Goal: Navigation & Orientation: Find specific page/section

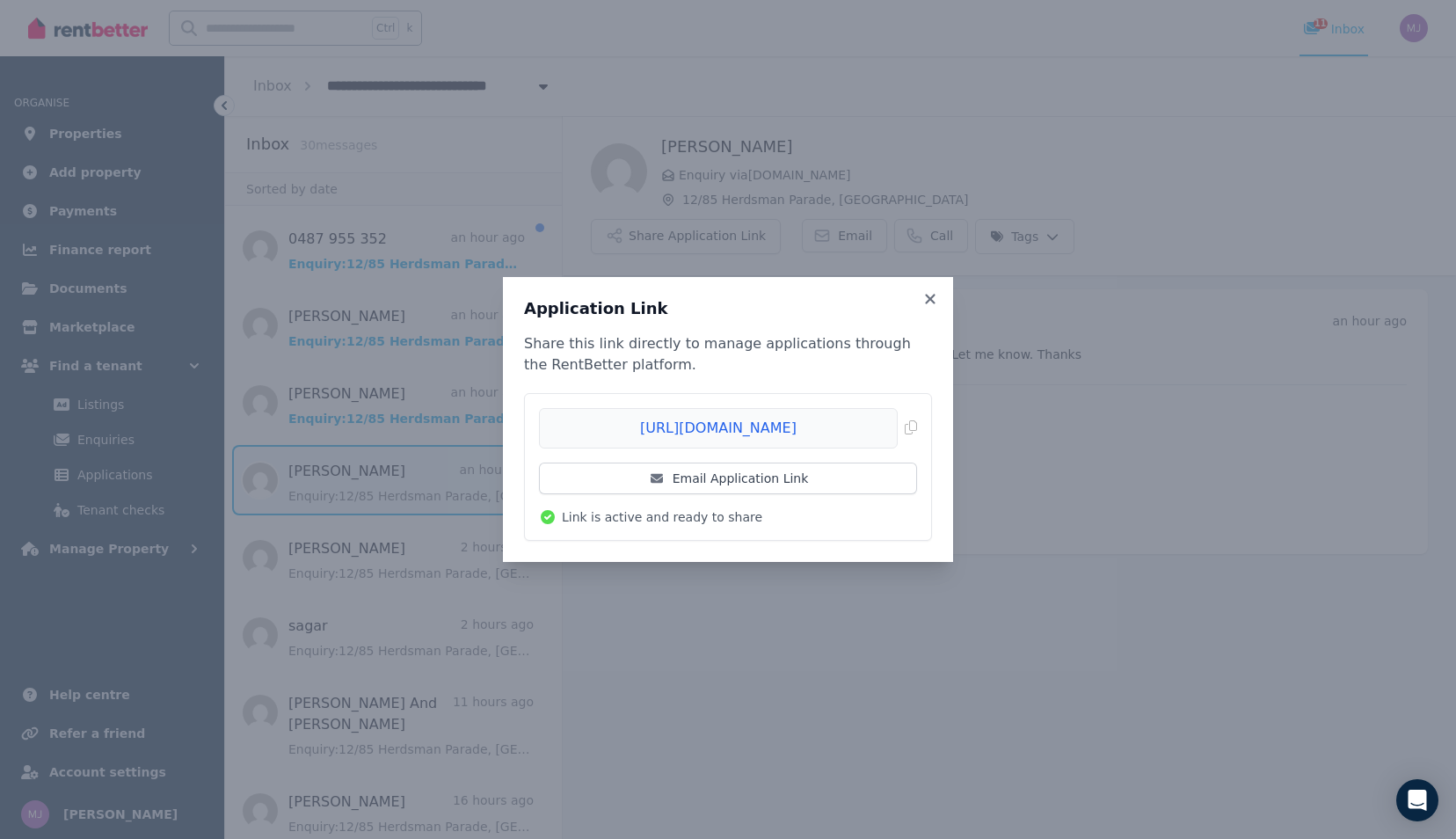
scroll to position [176, 0]
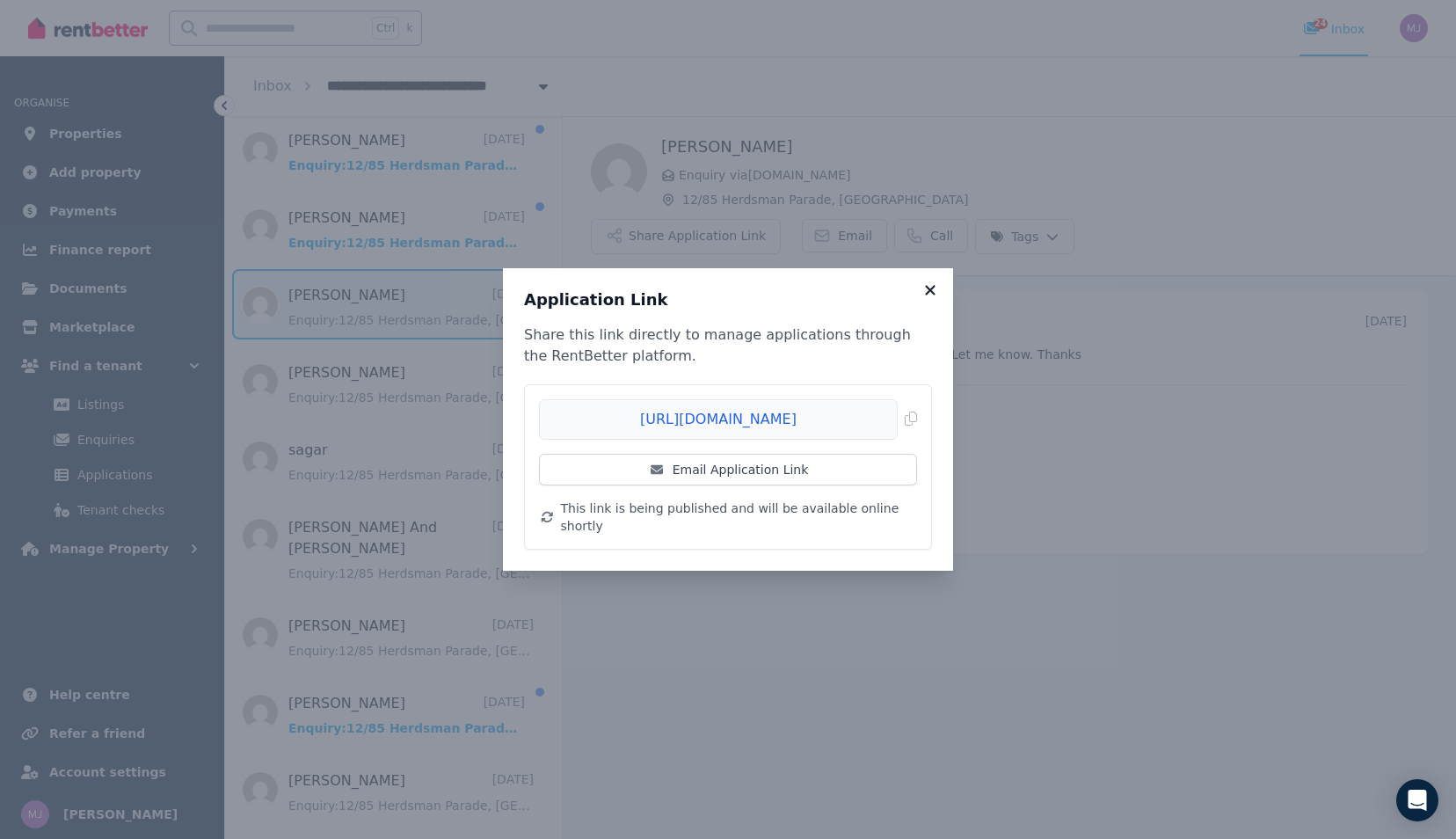
click at [932, 295] on icon at bounding box center [930, 289] width 9 height 9
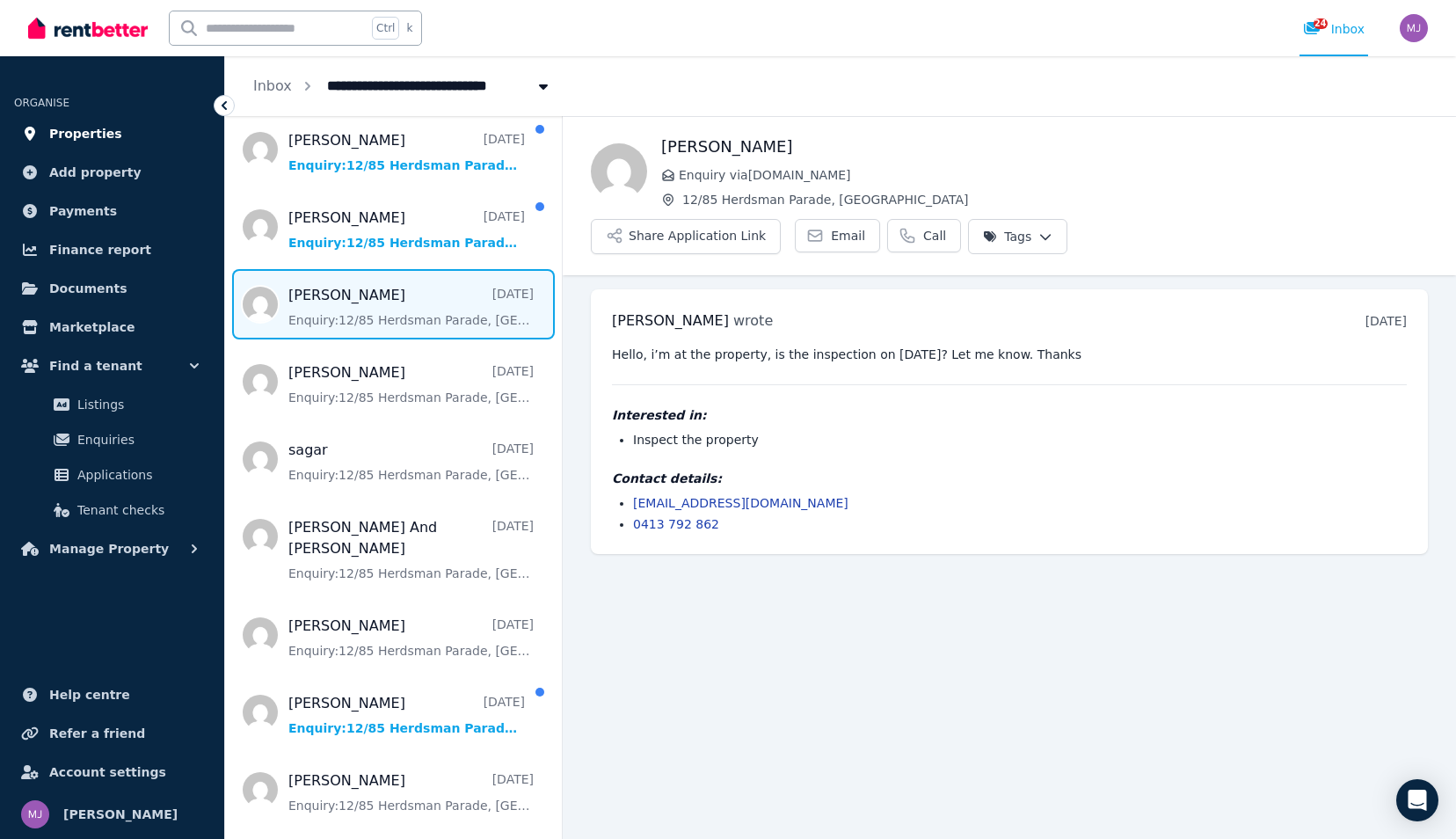
click at [82, 135] on span "Properties" at bounding box center [86, 133] width 73 height 22
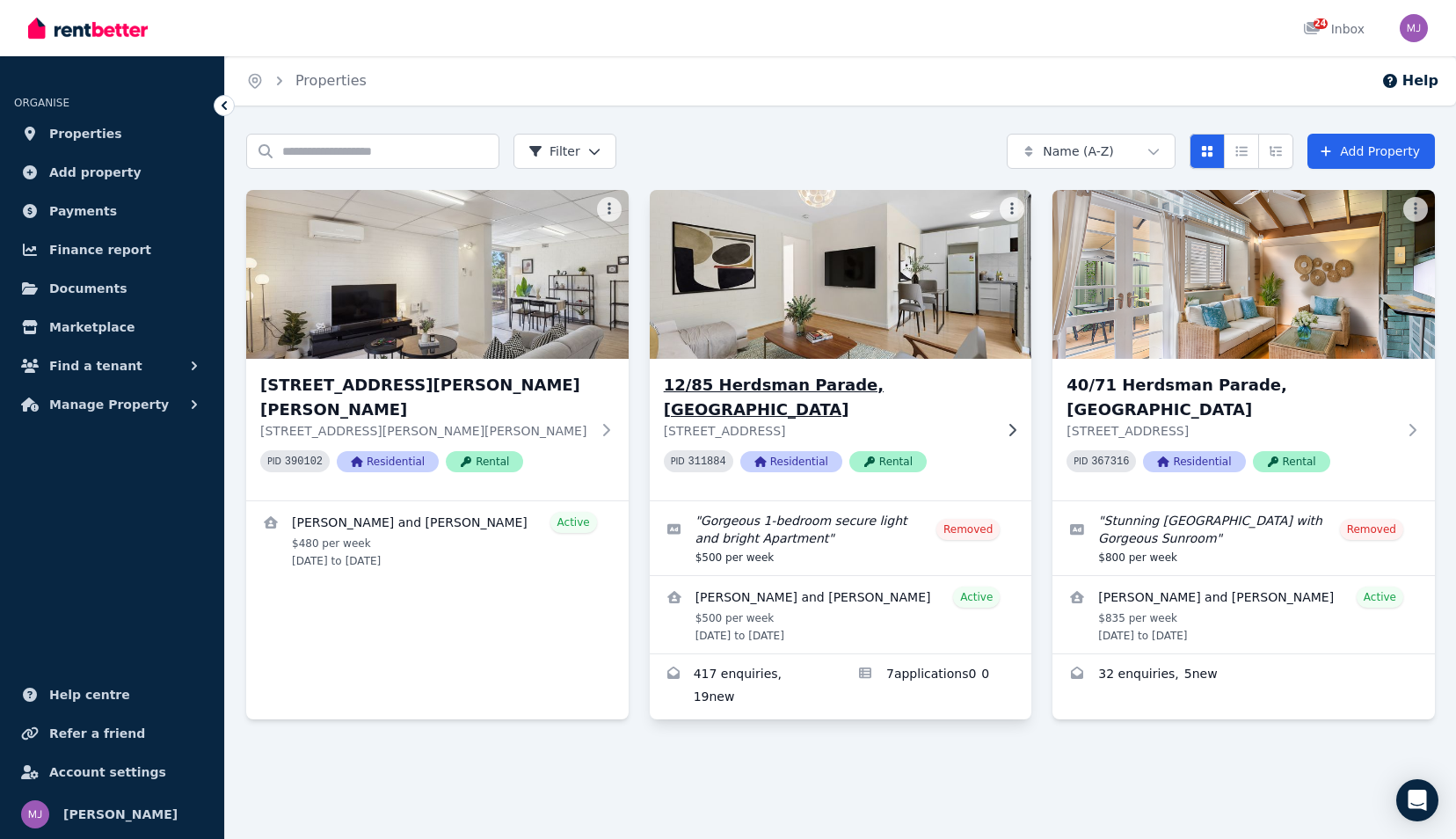
click at [763, 336] on img at bounding box center [841, 274] width 401 height 178
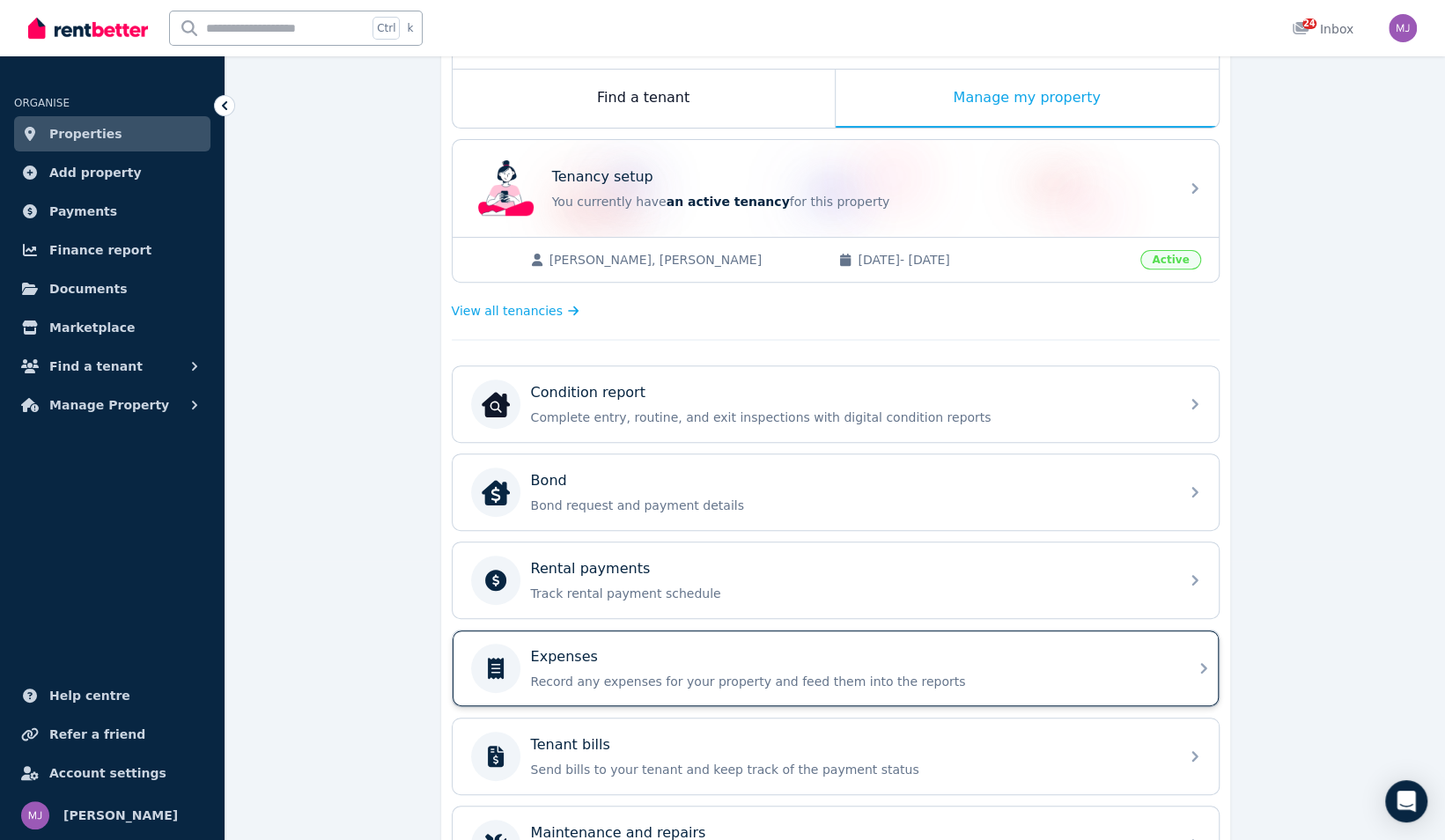
scroll to position [124, 0]
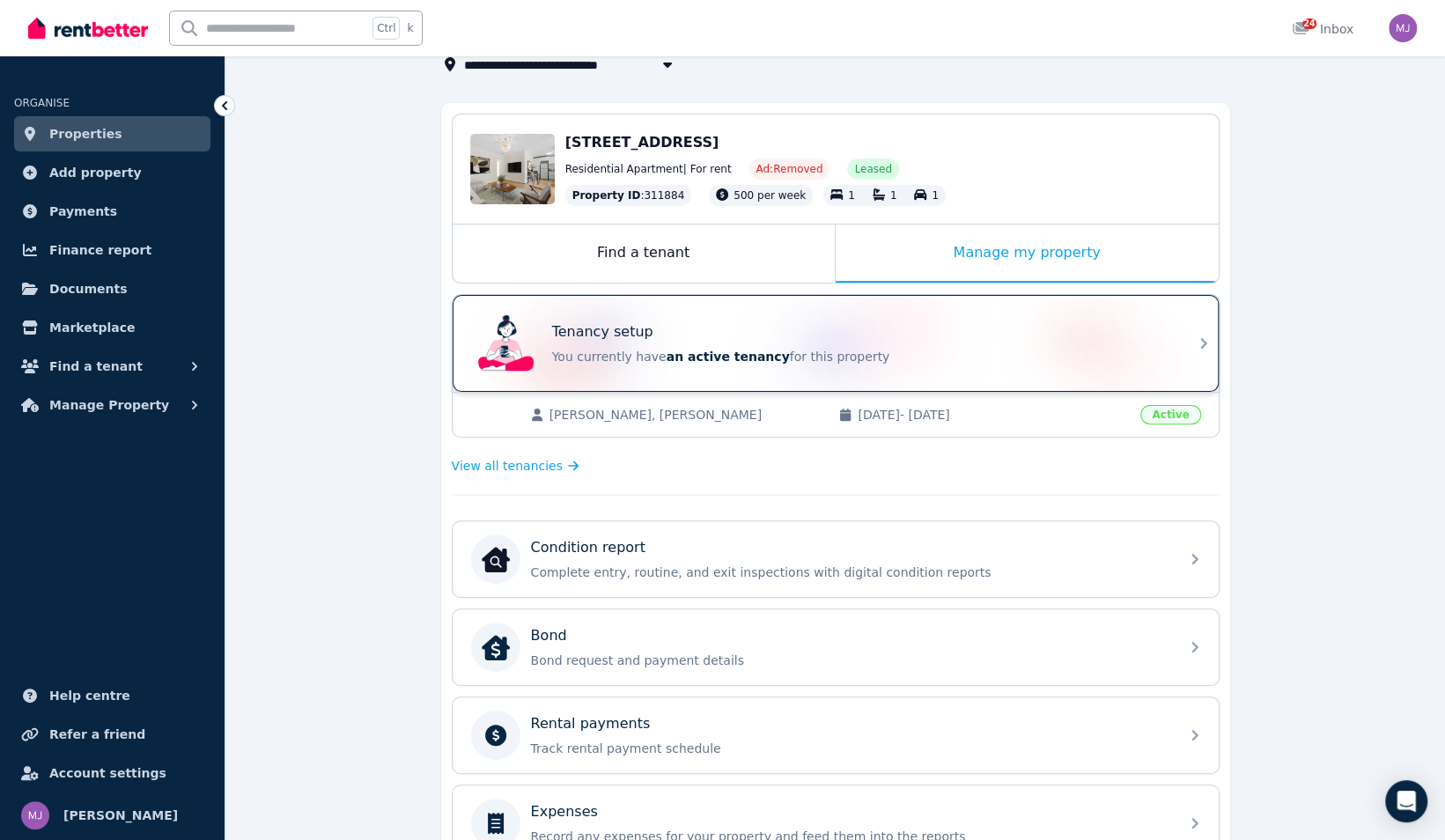
click at [788, 340] on div "Tenancy setup You currently have an active tenancy for this property" at bounding box center [860, 343] width 616 height 44
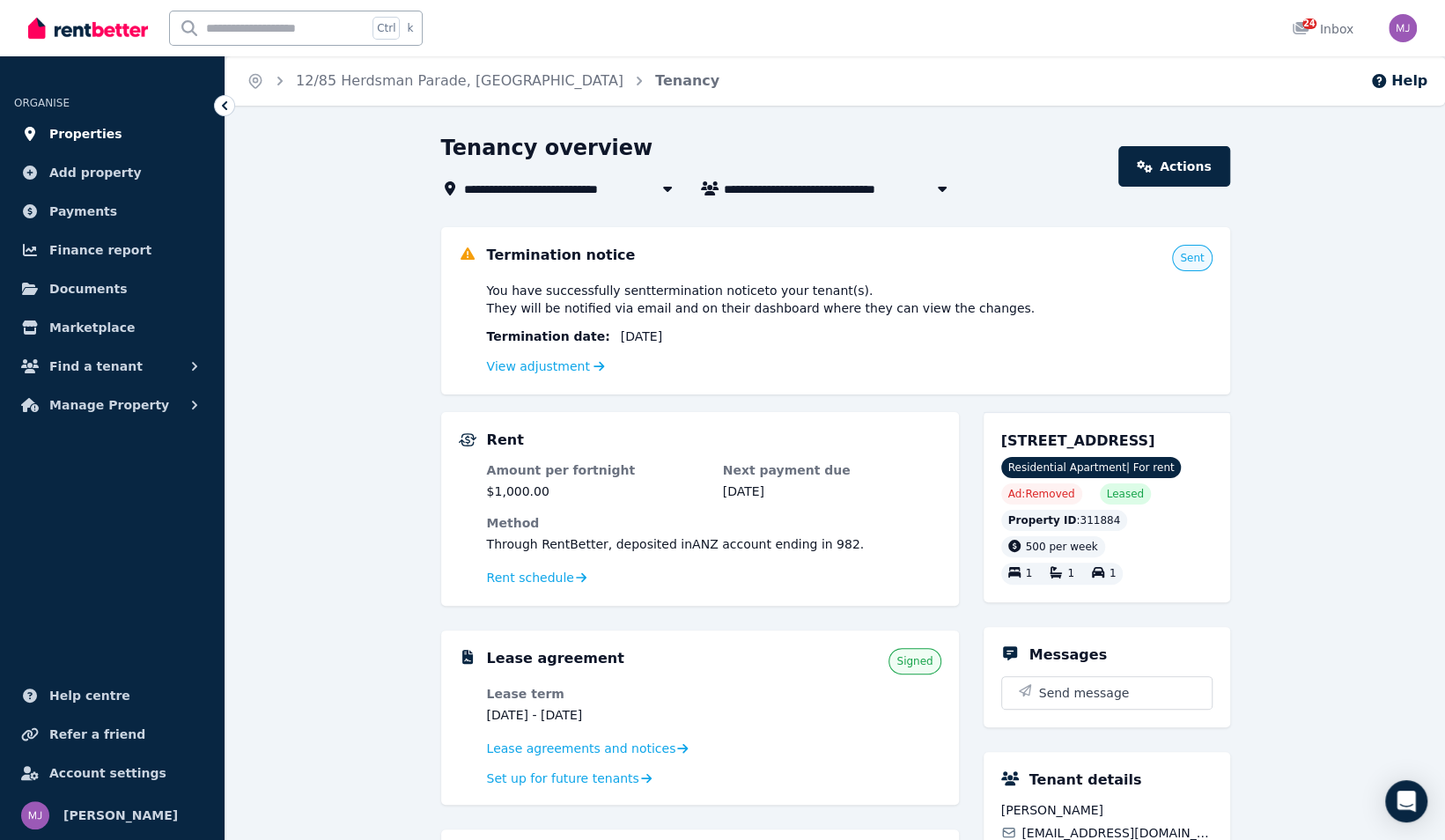
click at [102, 133] on span "Properties" at bounding box center [86, 133] width 73 height 22
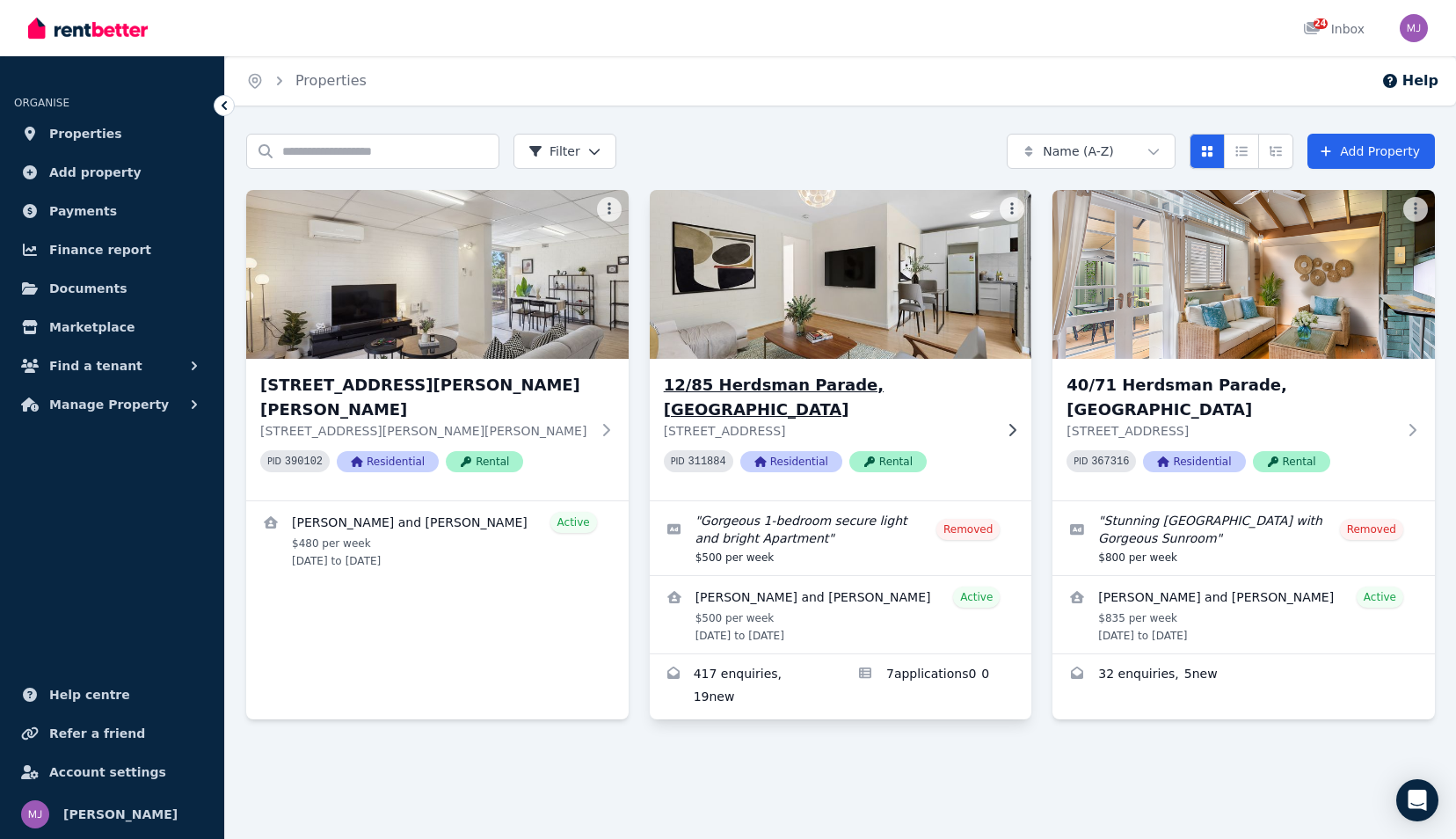
click at [1019, 423] on icon at bounding box center [1012, 430] width 18 height 14
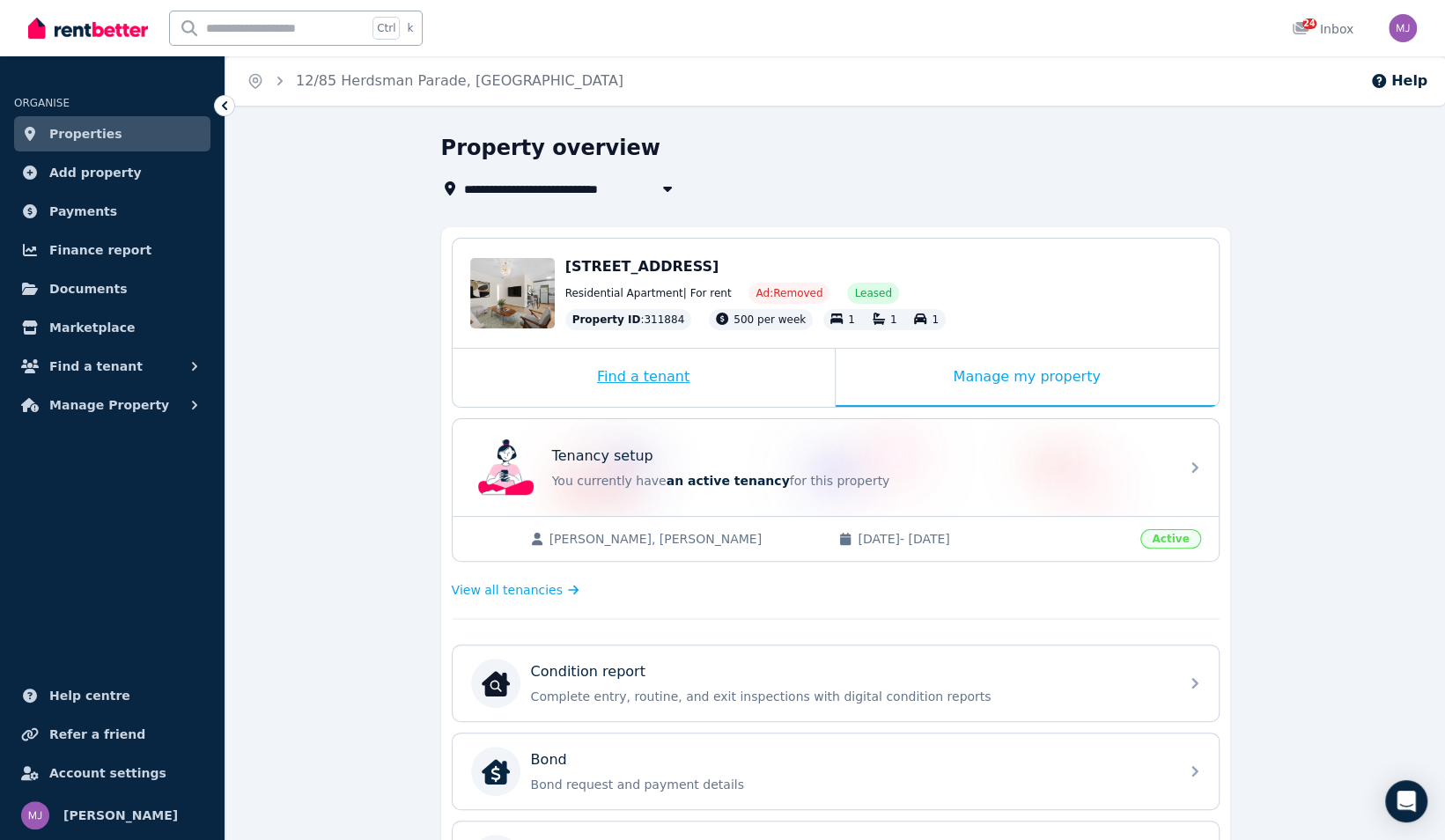
click at [690, 373] on div "Find a tenant" at bounding box center [644, 378] width 383 height 58
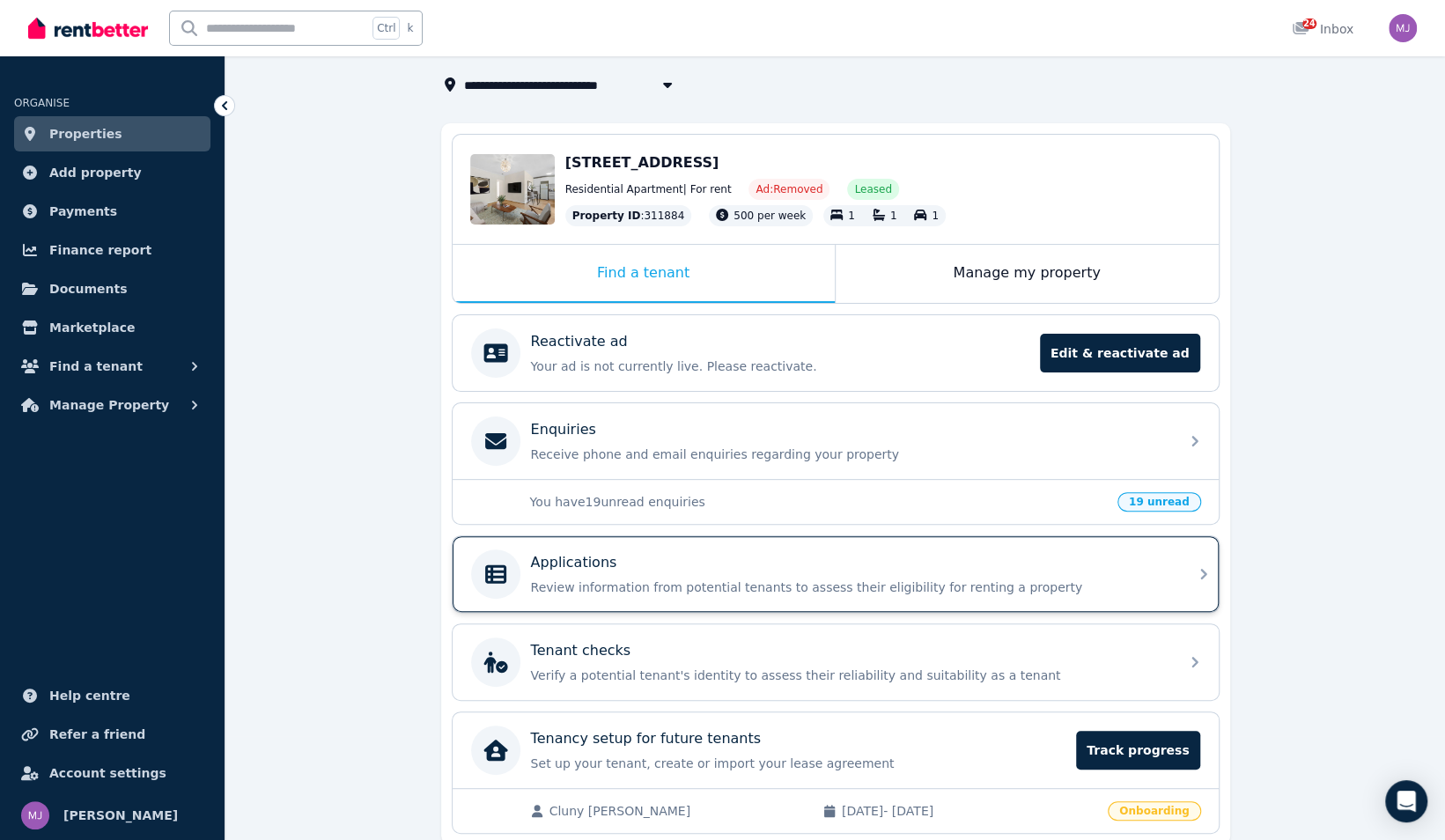
scroll to position [166, 0]
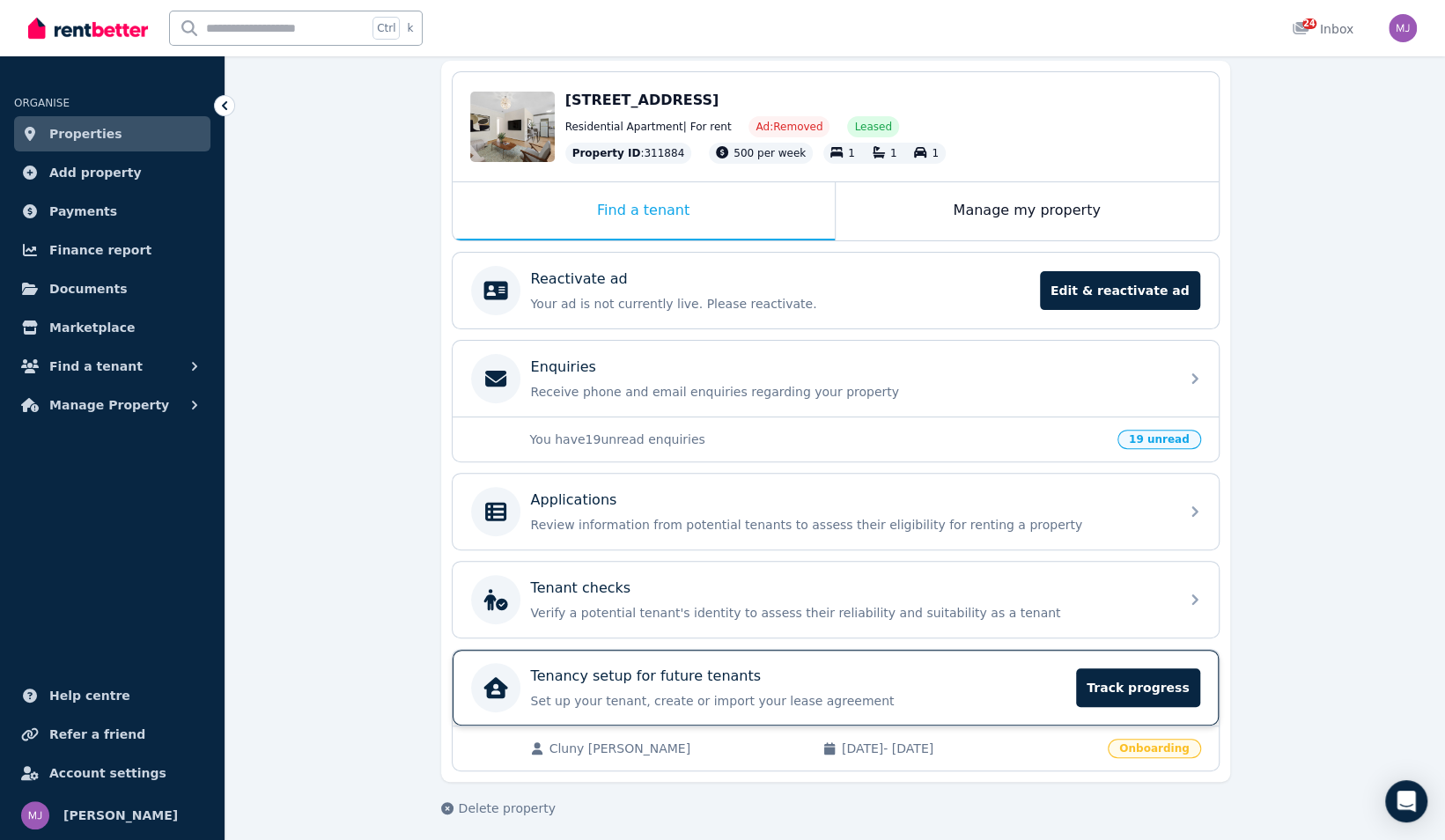
click at [855, 671] on div "Tenancy setup for future tenants" at bounding box center [798, 676] width 535 height 22
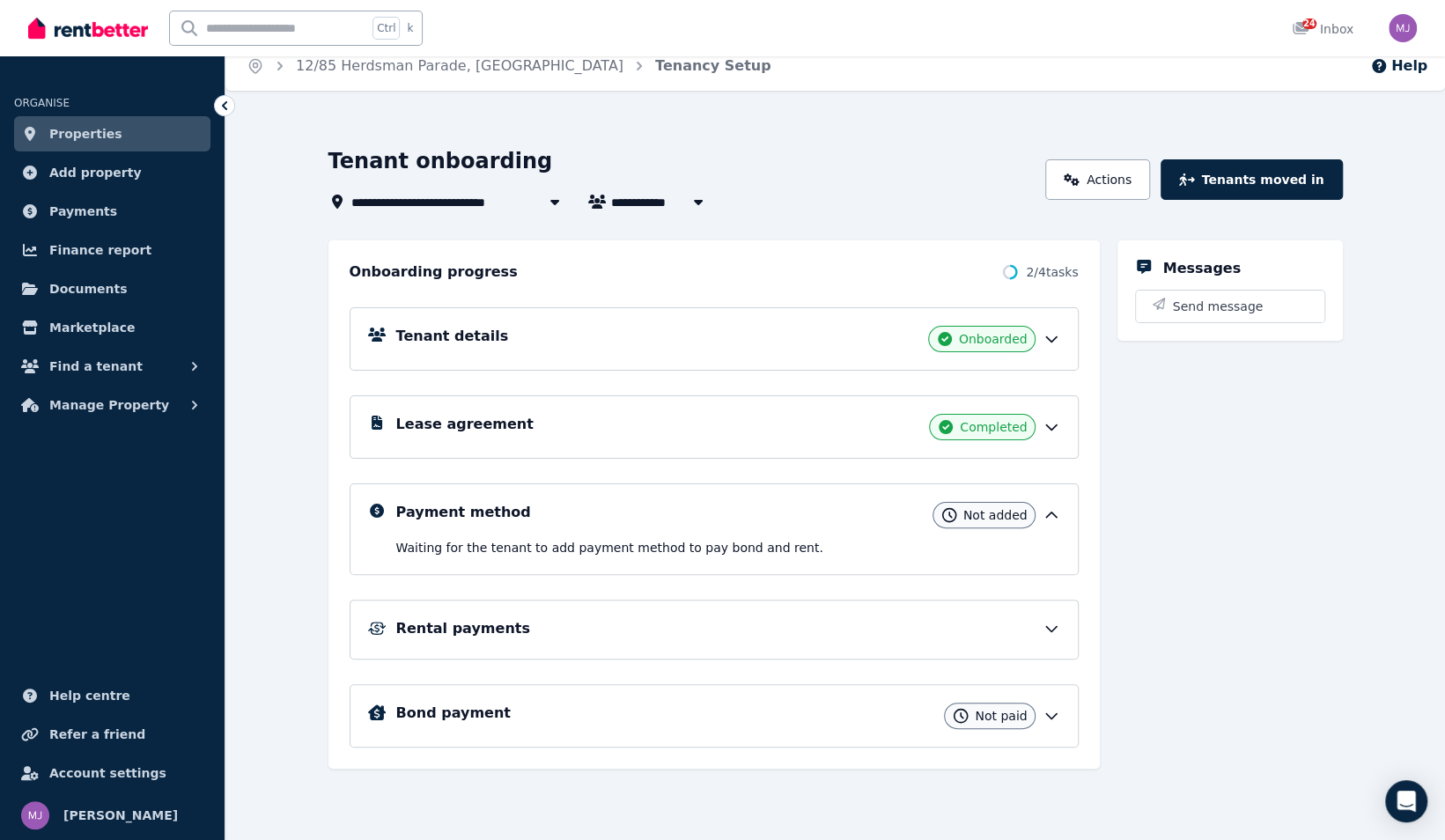
scroll to position [28, 0]
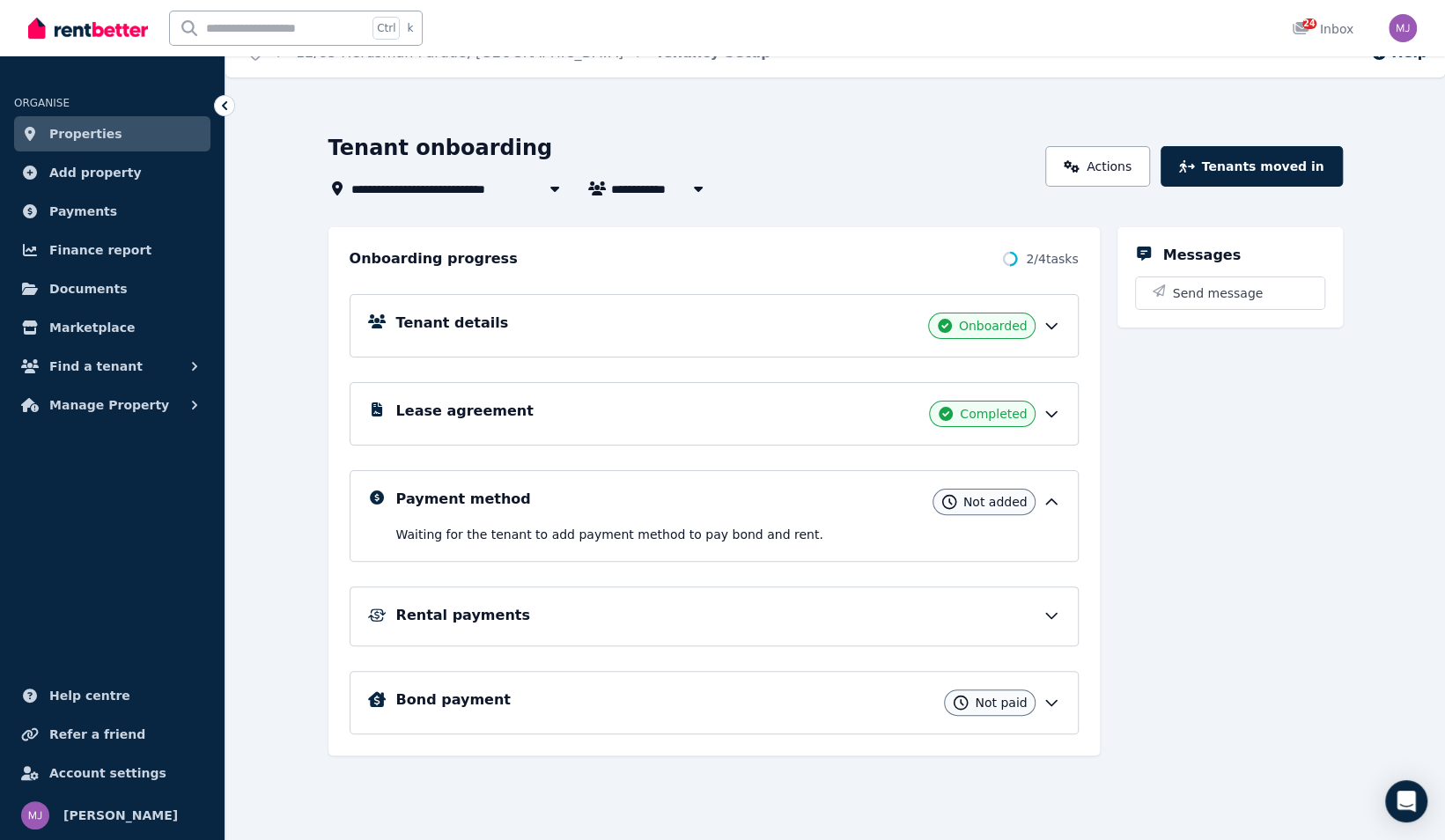
click at [693, 188] on icon "button" at bounding box center [698, 188] width 18 height 14
type input "**********"
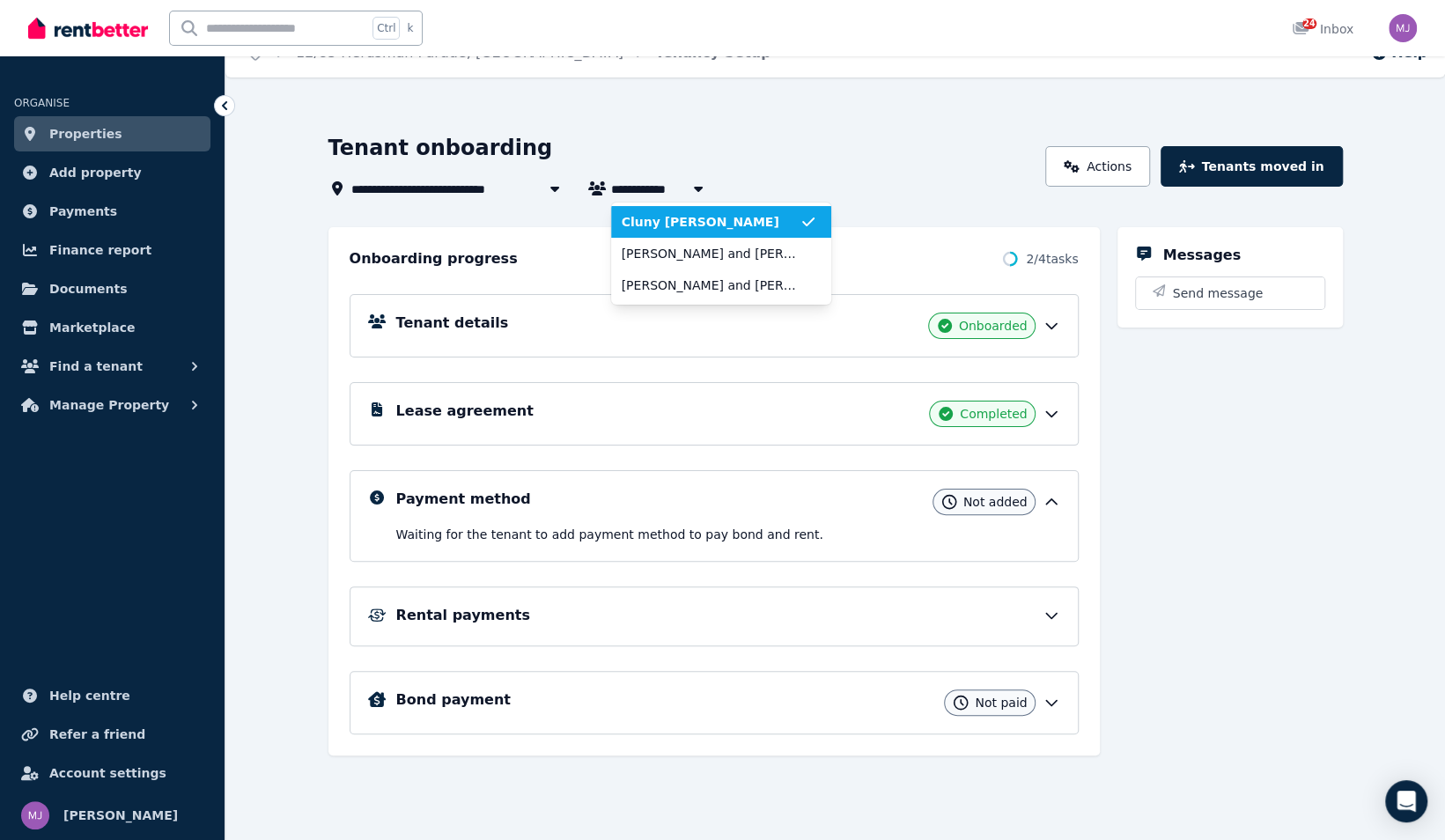
click at [693, 188] on icon "button" at bounding box center [698, 188] width 18 height 14
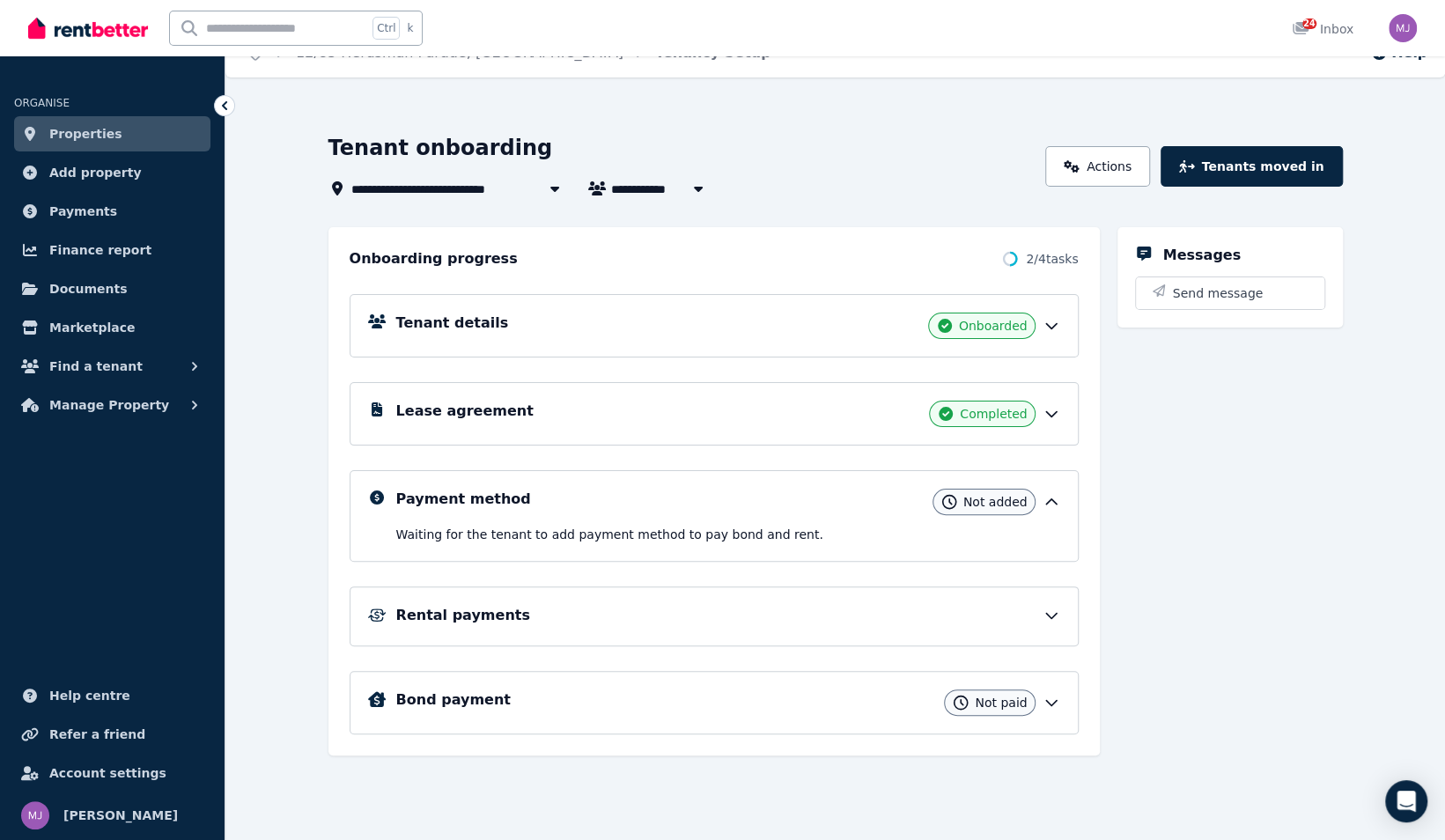
click at [72, 132] on span "Properties" at bounding box center [86, 133] width 73 height 22
